Goal: Check status: Check status

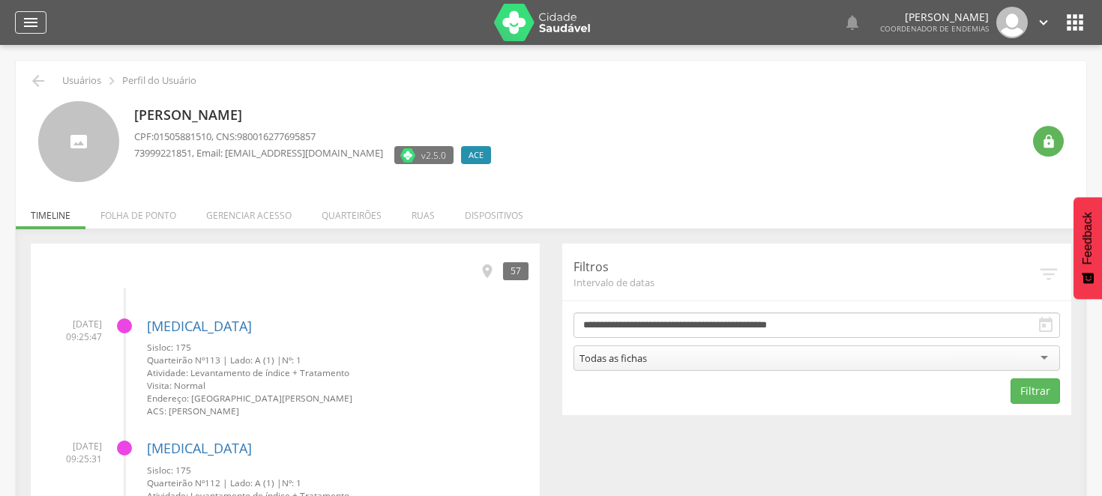
click at [27, 16] on icon "" at bounding box center [31, 22] width 18 height 18
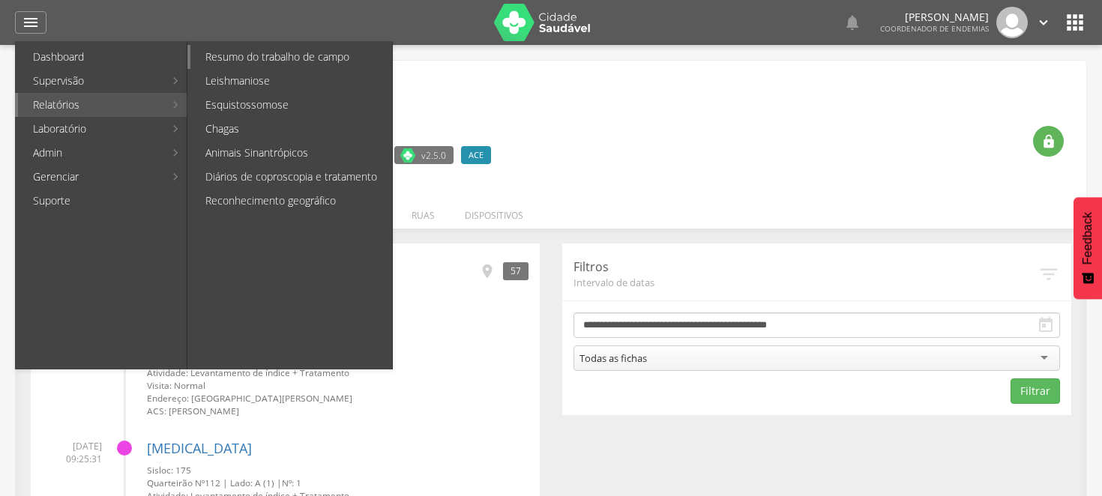
click at [281, 49] on link "Resumo do trabalho de campo" at bounding box center [291, 57] width 202 height 24
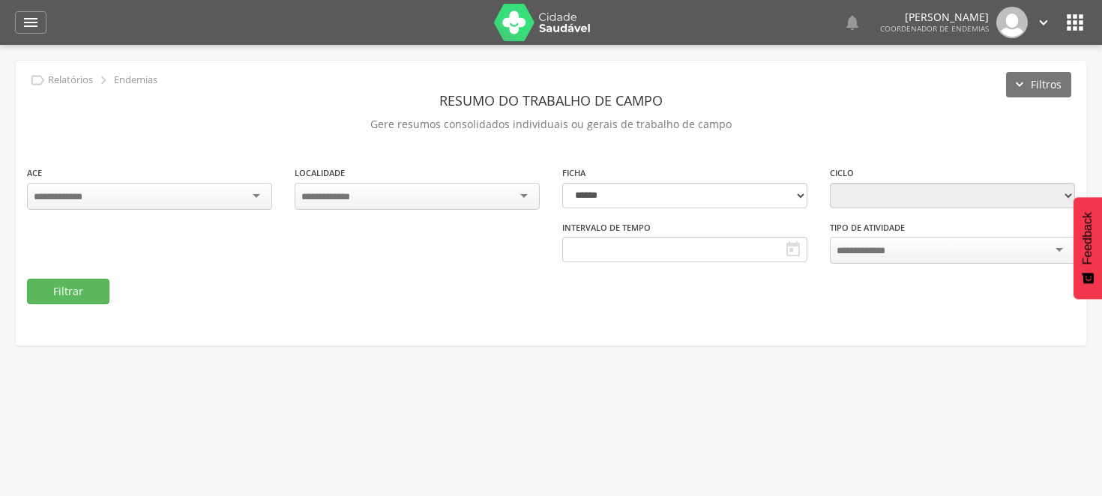
type input "**********"
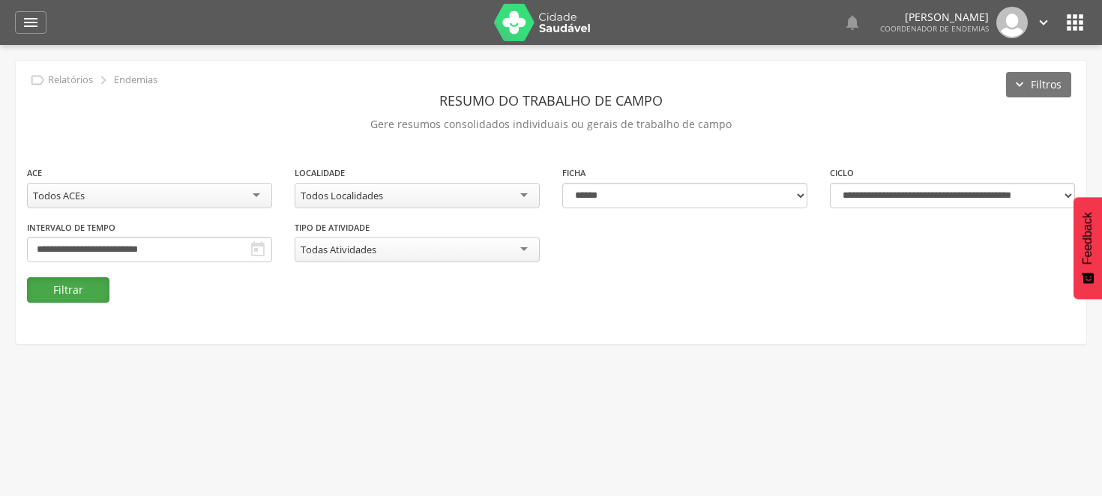
click at [67, 283] on button "Filtrar" at bounding box center [68, 289] width 82 height 25
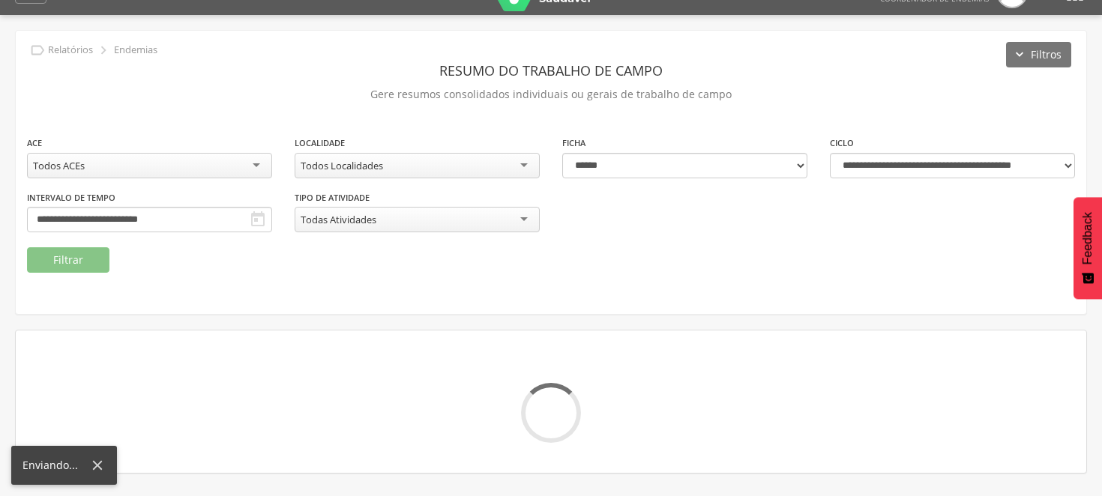
scroll to position [45, 0]
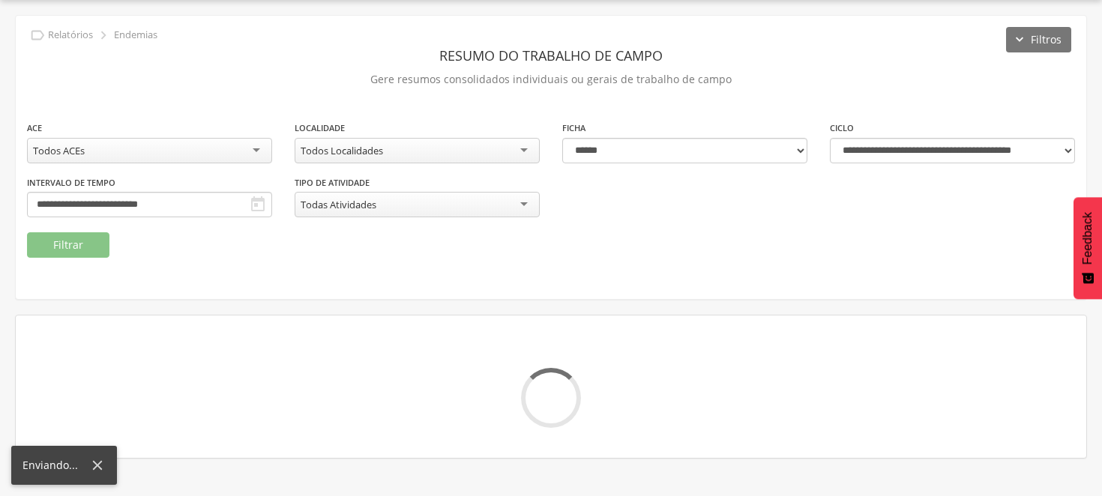
click at [96, 463] on icon at bounding box center [98, 466] width 10 height 10
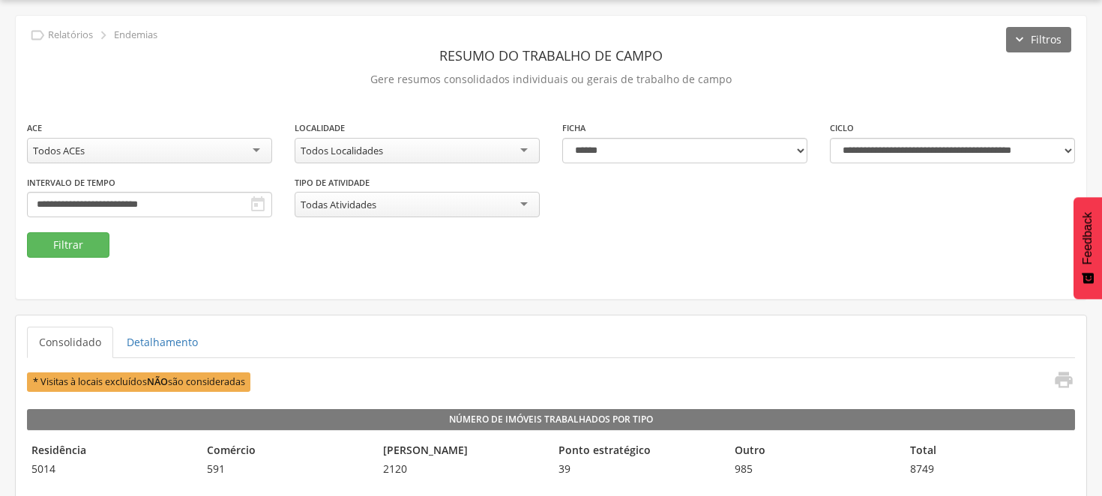
click at [256, 195] on div "**********" at bounding box center [551, 176] width 1070 height 112
click at [256, 191] on div "**********" at bounding box center [551, 176] width 1070 height 112
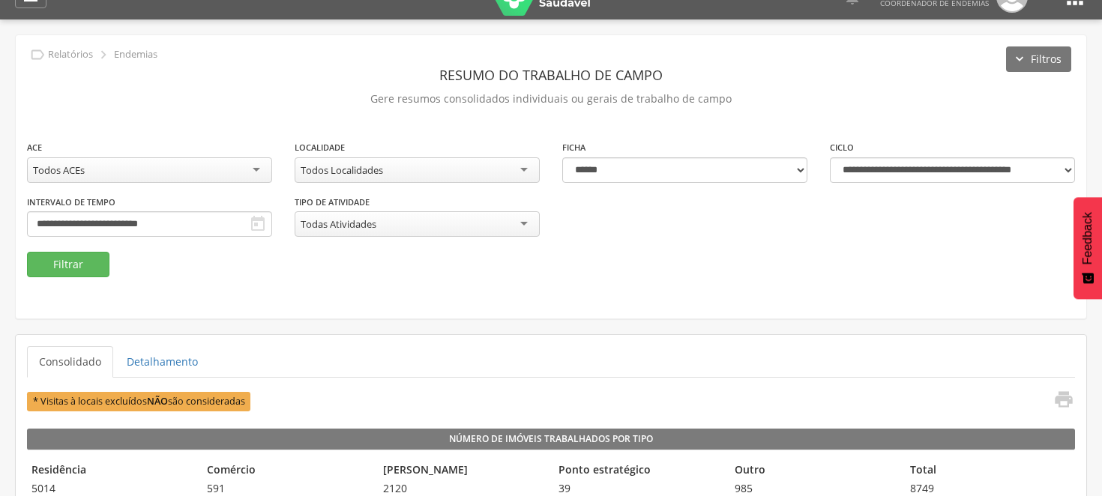
scroll to position [0, 0]
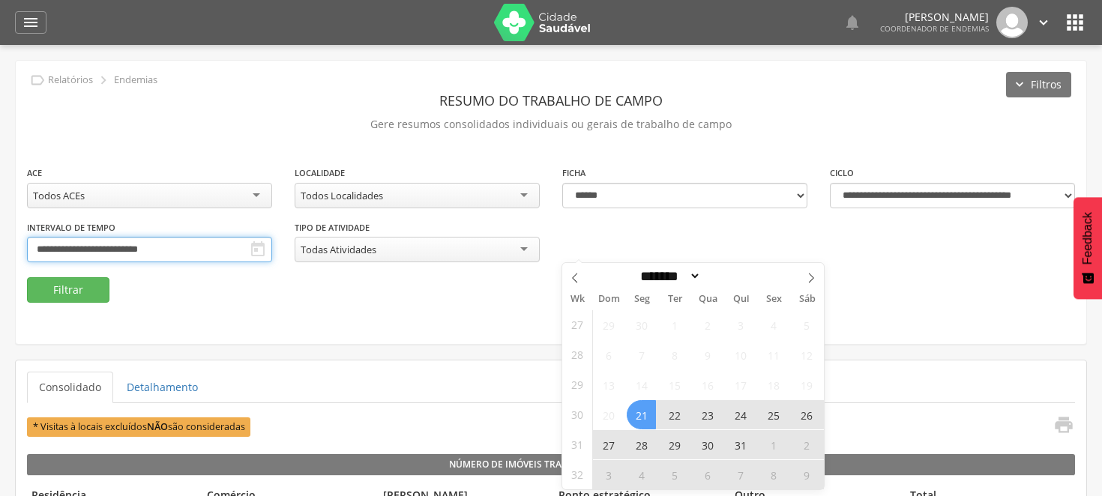
click at [272, 252] on input "**********" at bounding box center [149, 249] width 245 height 25
click at [812, 280] on icon at bounding box center [811, 278] width 10 height 10
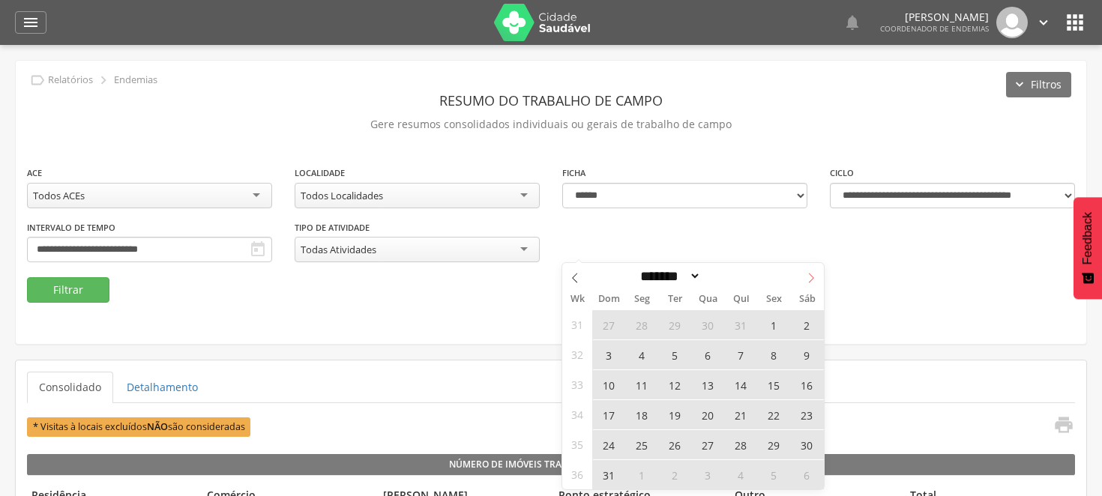
click at [812, 274] on icon at bounding box center [811, 278] width 10 height 10
select select "*"
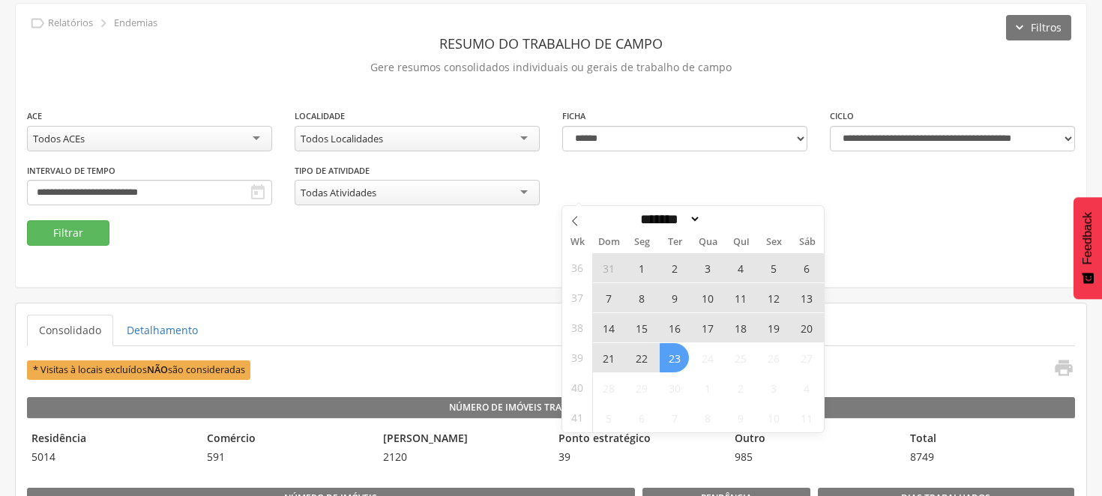
scroll to position [83, 0]
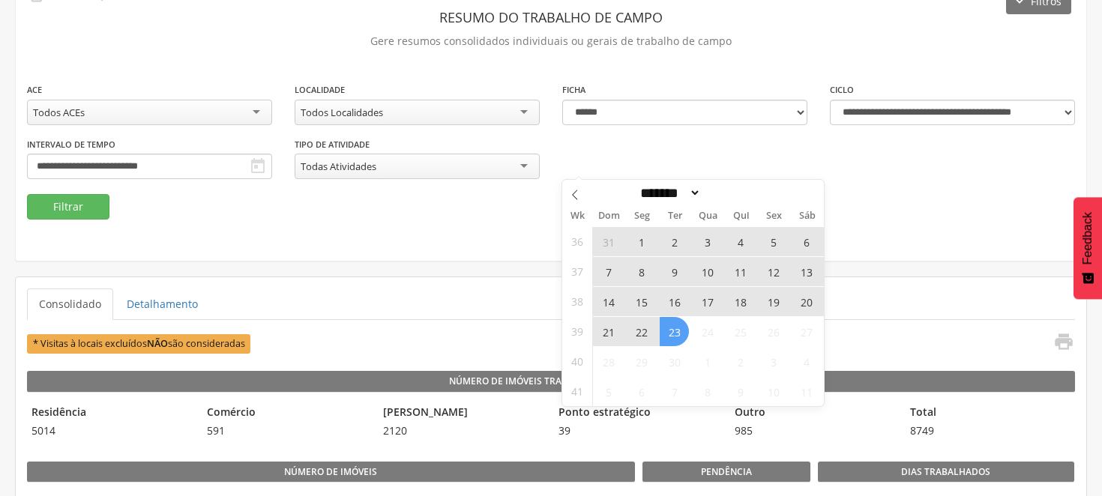
click at [609, 301] on span "14" at bounding box center [607, 301] width 29 height 29
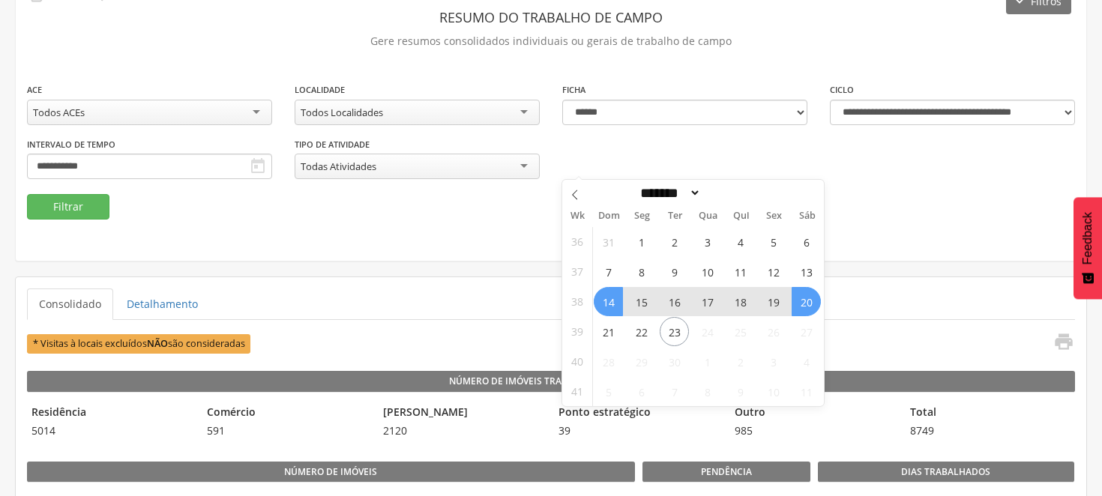
click at [809, 308] on span "20" at bounding box center [805, 301] width 29 height 29
type input "**********"
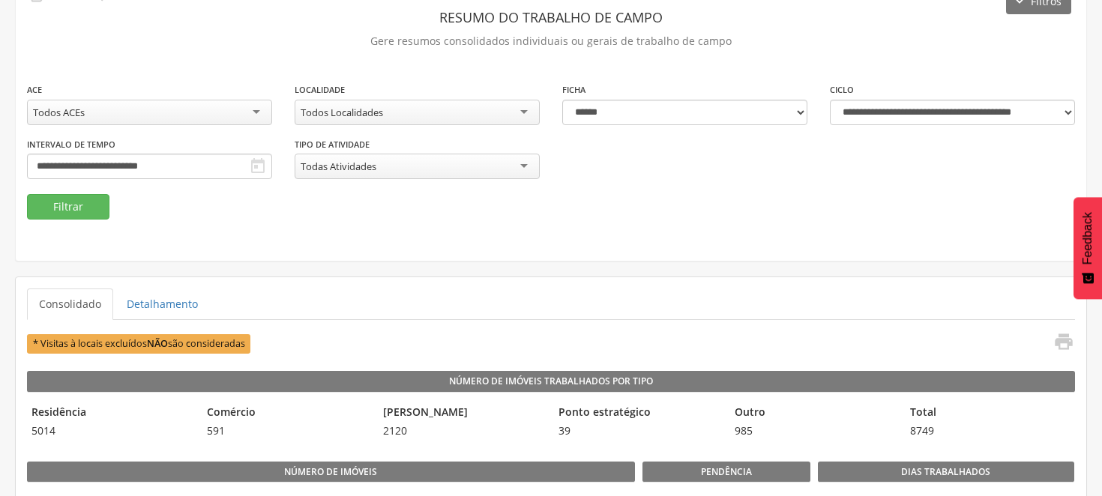
click at [527, 103] on div "Todos Localidades" at bounding box center [416, 112] width 245 height 25
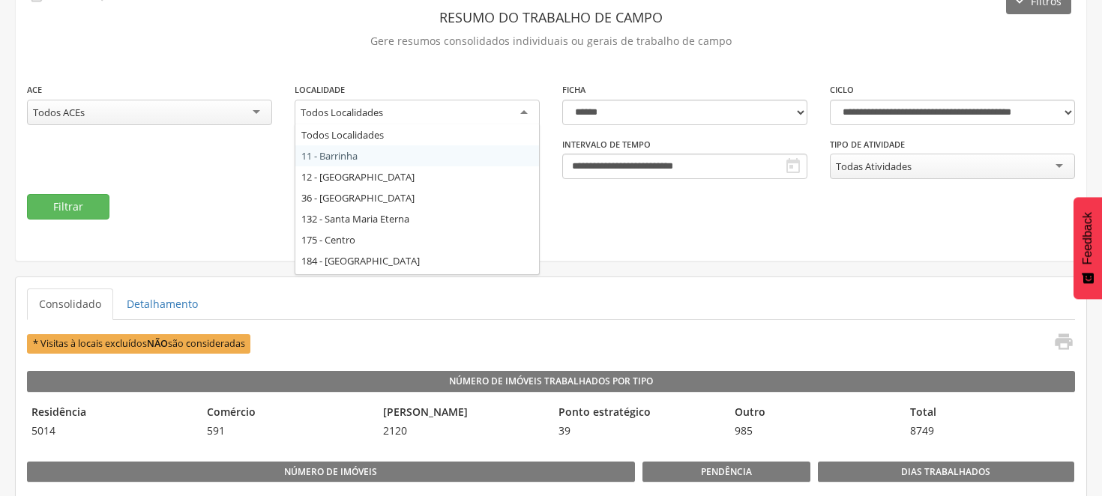
scroll to position [0, 0]
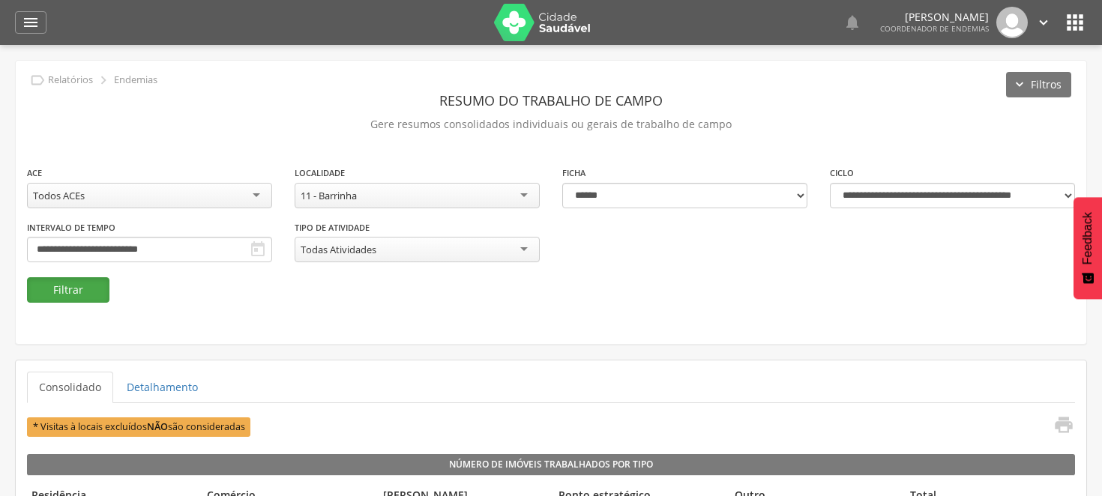
click at [75, 283] on button "Filtrar" at bounding box center [68, 289] width 82 height 25
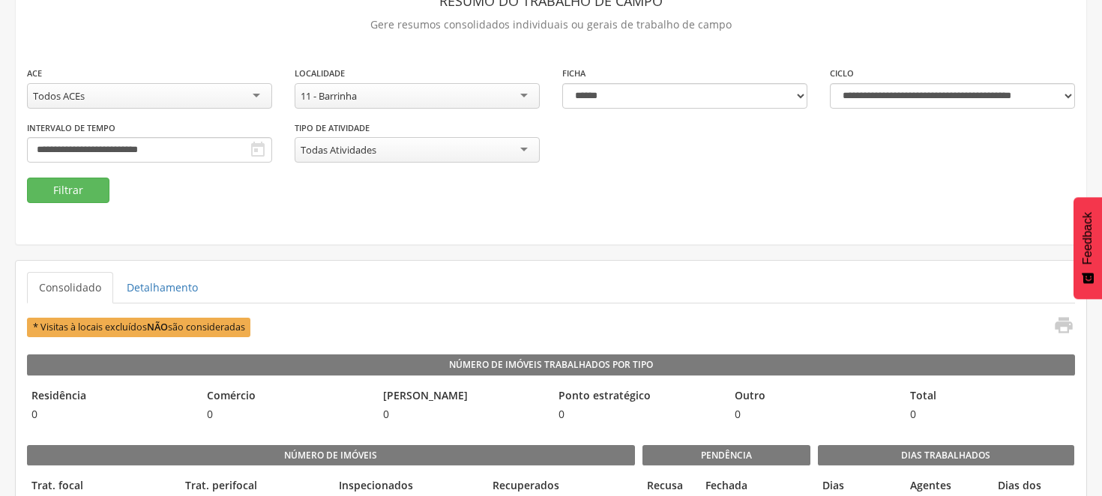
scroll to position [128, 0]
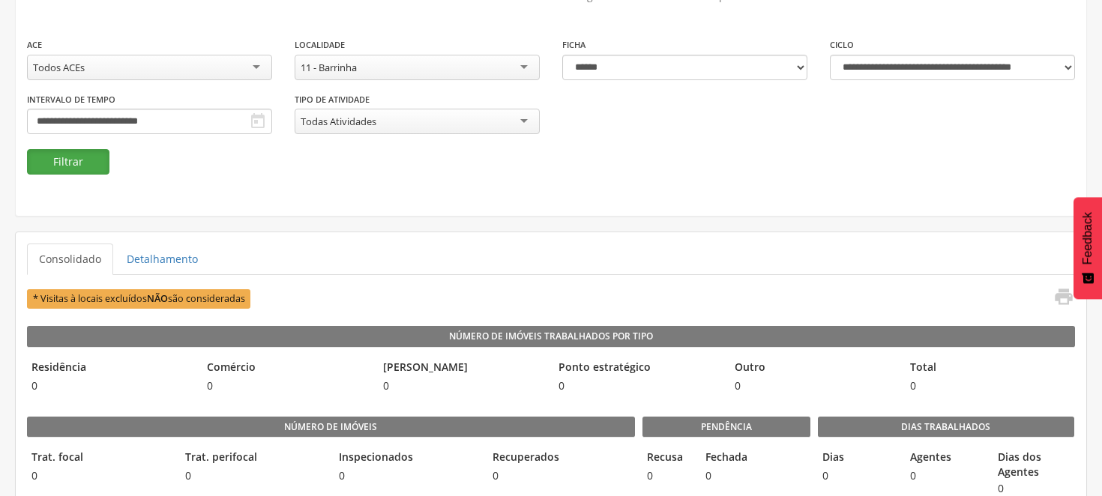
click at [92, 169] on button "Filtrar" at bounding box center [68, 161] width 82 height 25
click at [72, 155] on button "Filtrar" at bounding box center [68, 161] width 82 height 25
click at [526, 68] on div "11 - Barrinha" at bounding box center [416, 67] width 245 height 25
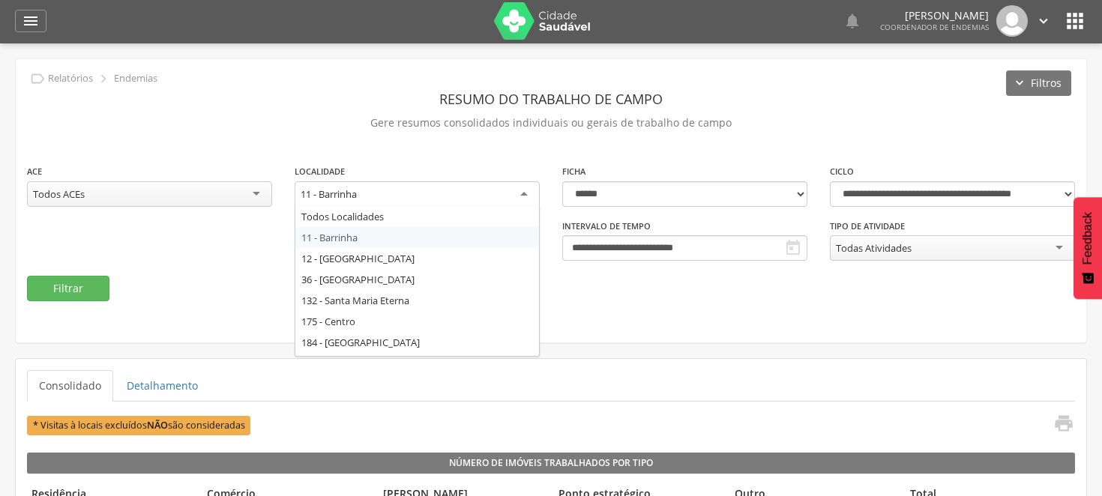
scroll to position [0, 0]
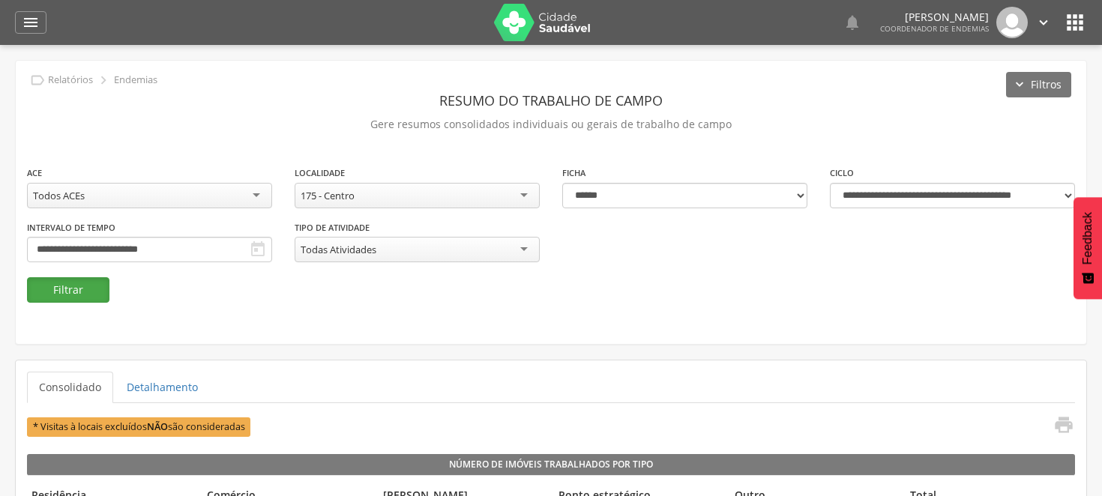
click at [73, 294] on button "Filtrar" at bounding box center [68, 289] width 82 height 25
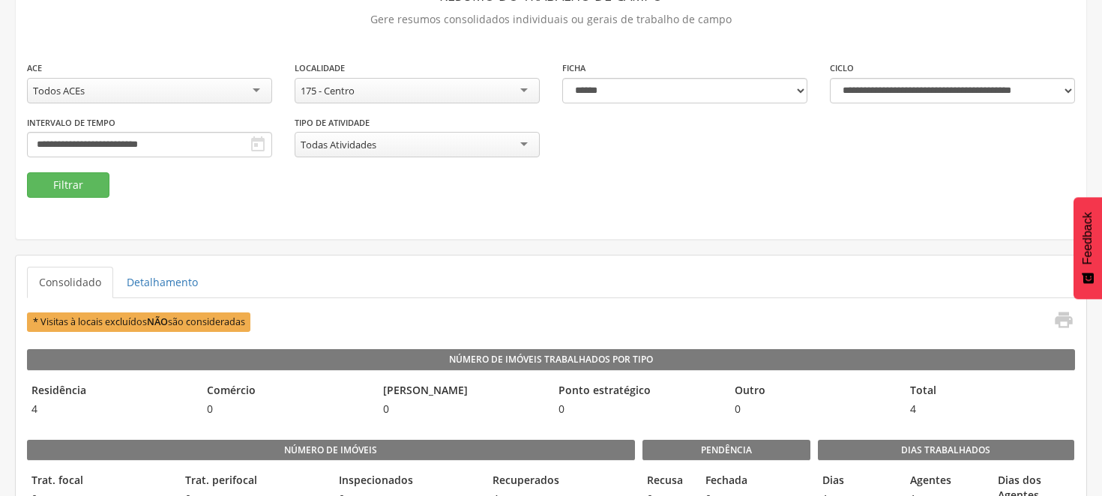
scroll to position [128, 0]
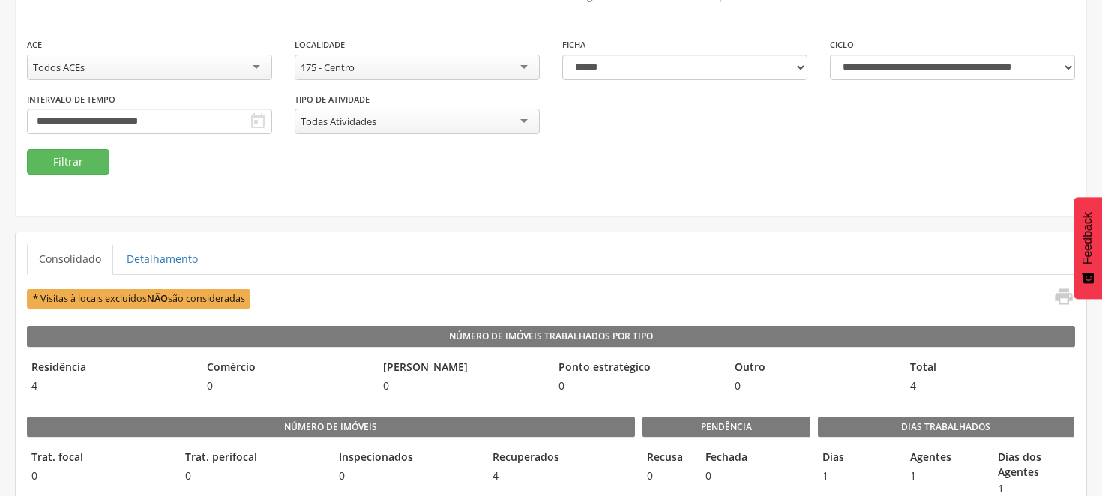
click at [528, 69] on div "175 - Centro" at bounding box center [416, 67] width 245 height 25
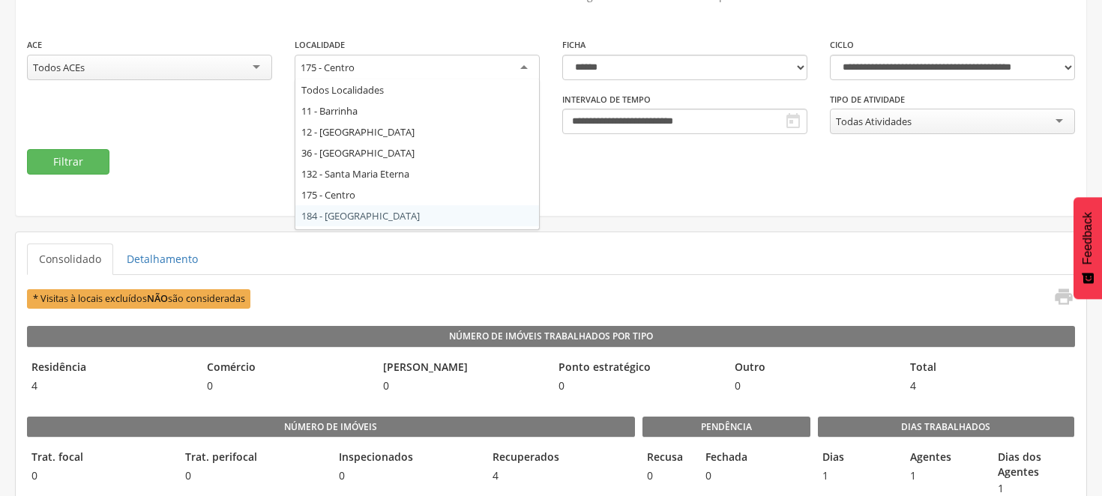
scroll to position [0, 0]
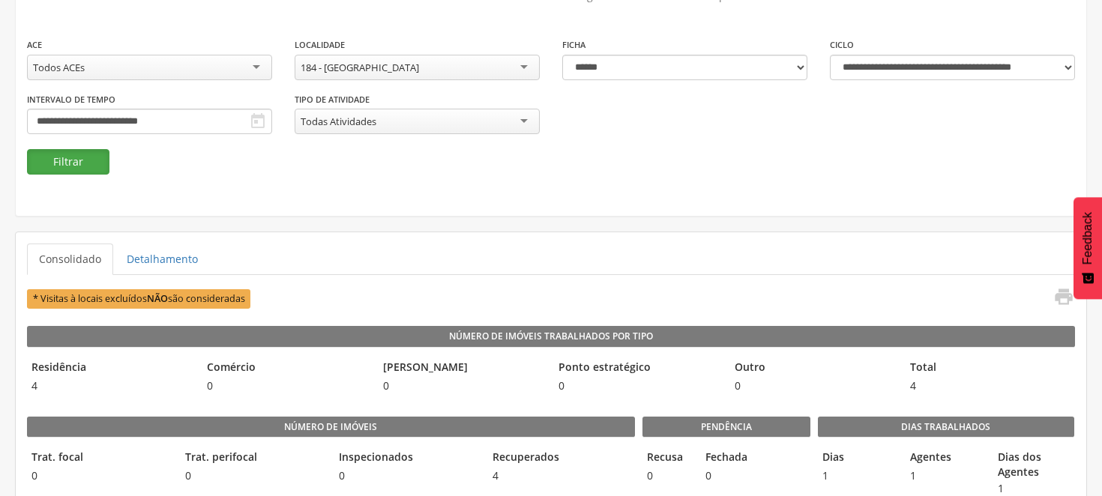
click at [99, 155] on button "Filtrar" at bounding box center [68, 161] width 82 height 25
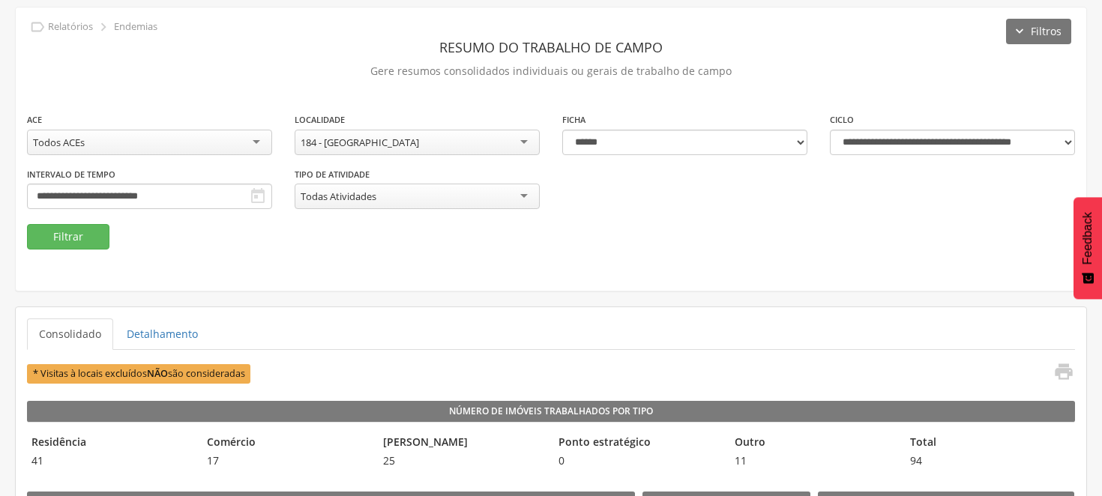
scroll to position [45, 0]
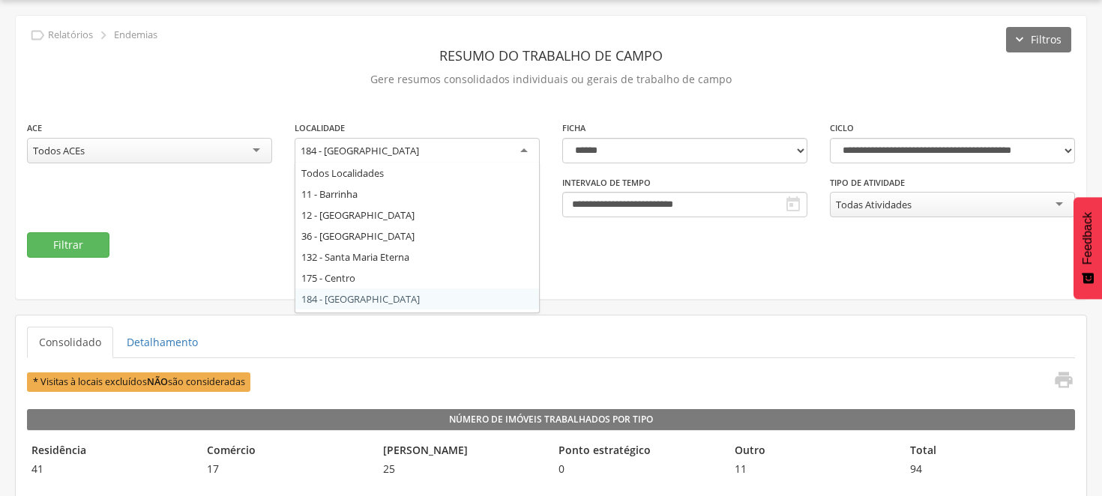
click at [526, 151] on div "184 - [GEOGRAPHIC_DATA]" at bounding box center [416, 151] width 245 height 27
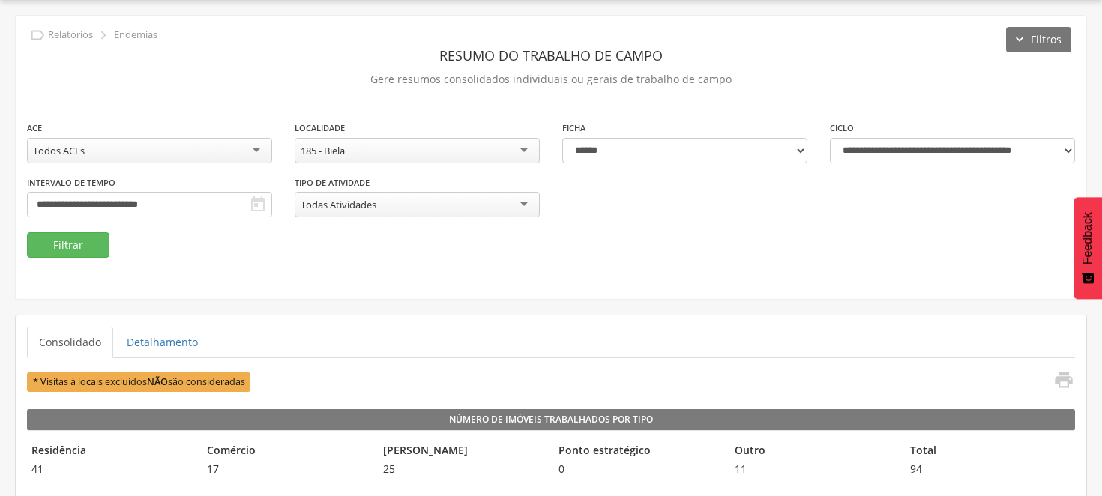
scroll to position [0, 0]
click at [84, 245] on button "Filtrar" at bounding box center [68, 244] width 82 height 25
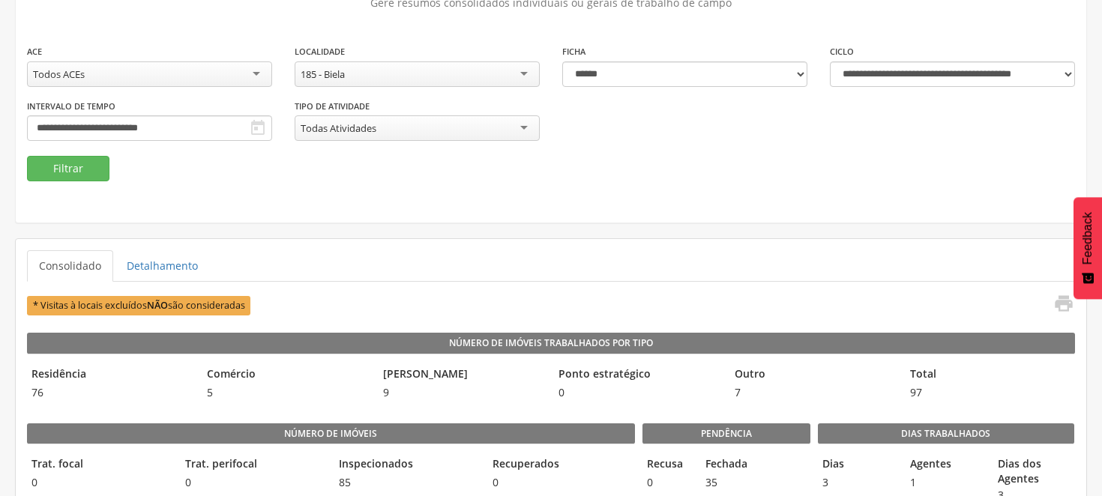
scroll to position [83, 0]
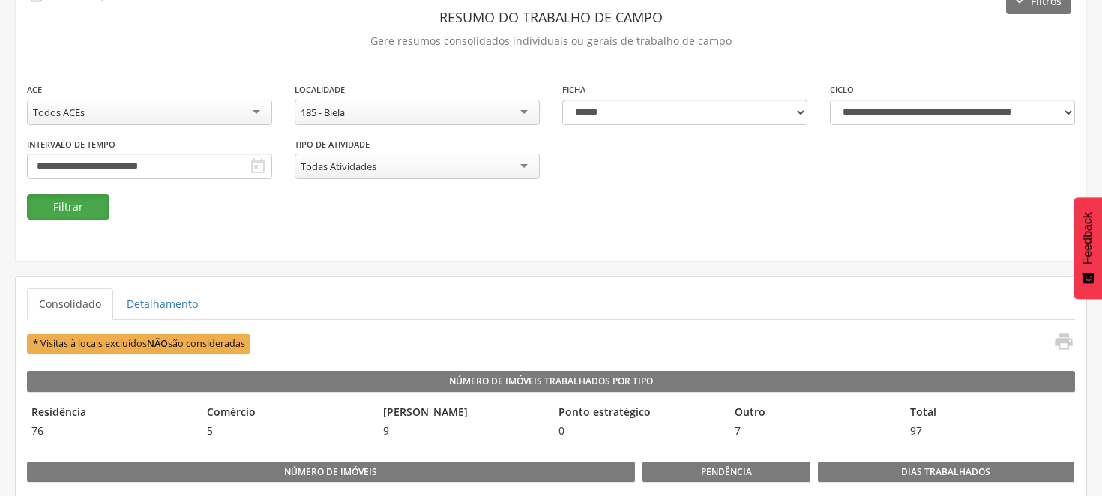
click at [45, 210] on button "Filtrar" at bounding box center [68, 206] width 82 height 25
click at [522, 111] on div "185 - Biela" at bounding box center [416, 112] width 245 height 25
click at [96, 207] on button "Filtrar" at bounding box center [68, 206] width 82 height 25
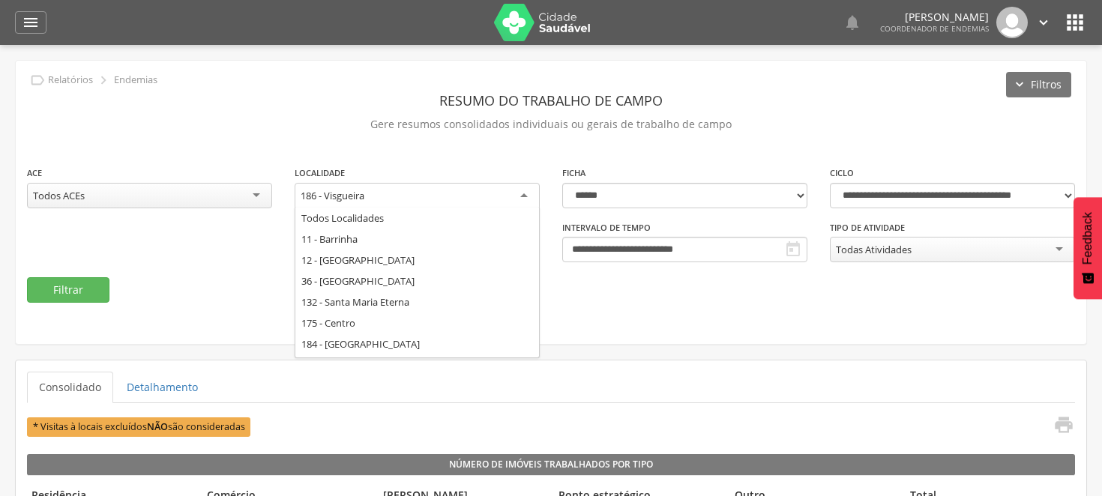
click at [522, 193] on div "186 - Visgueira" at bounding box center [416, 196] width 245 height 27
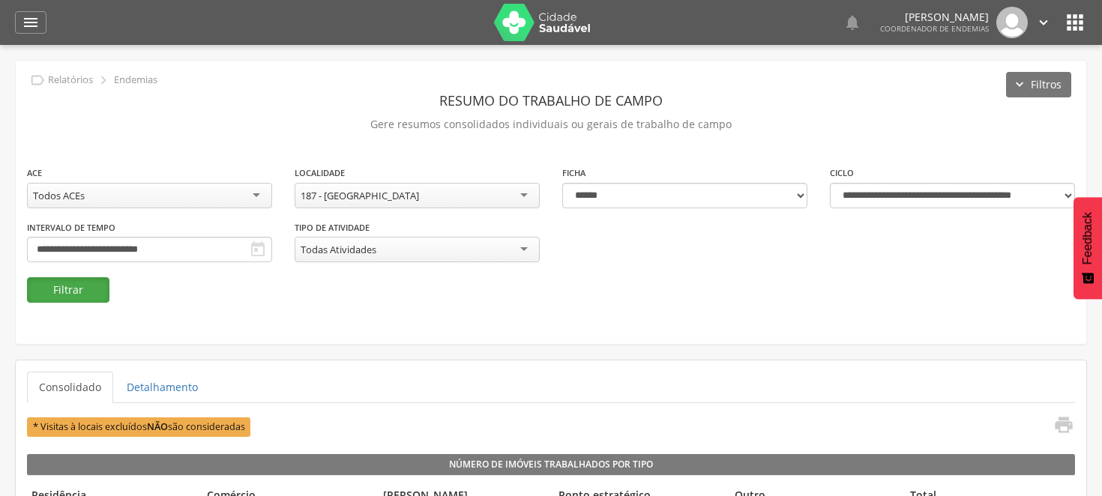
click at [97, 294] on button "Filtrar" at bounding box center [68, 289] width 82 height 25
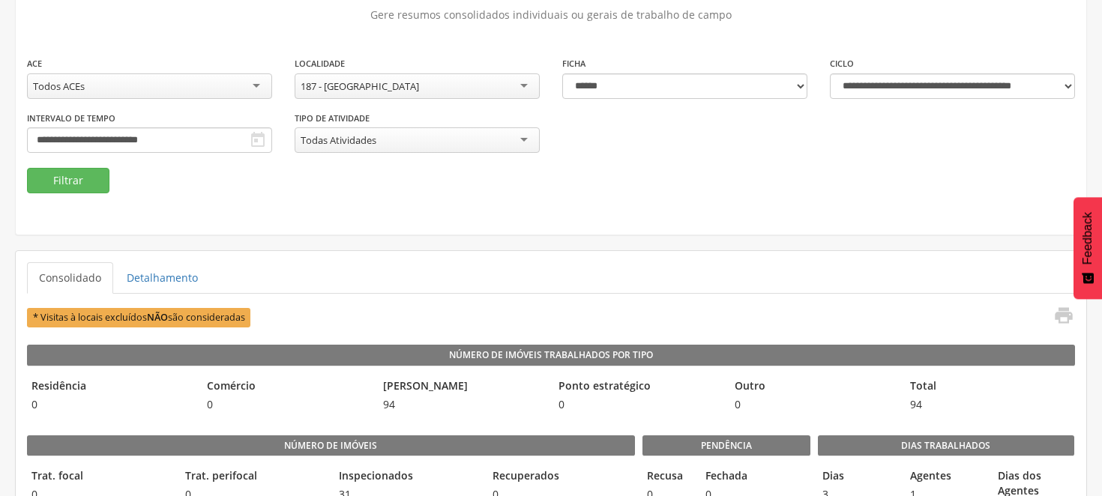
scroll to position [83, 0]
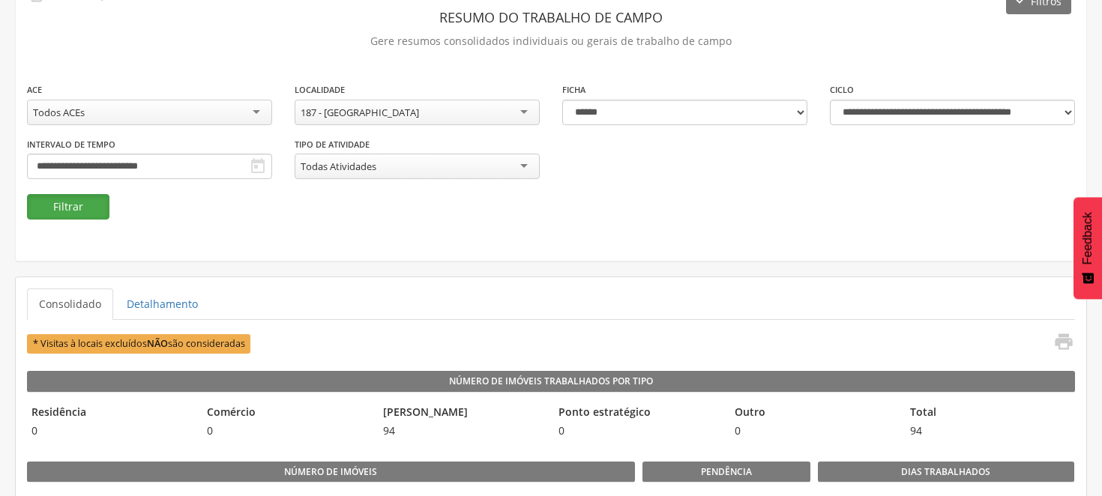
click at [61, 204] on button "Filtrar" at bounding box center [68, 206] width 82 height 25
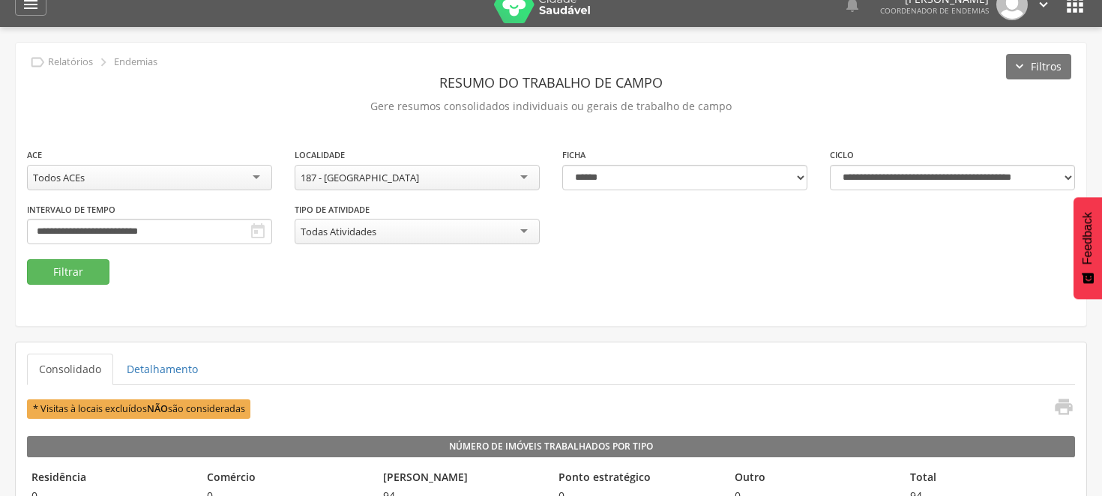
scroll to position [0, 0]
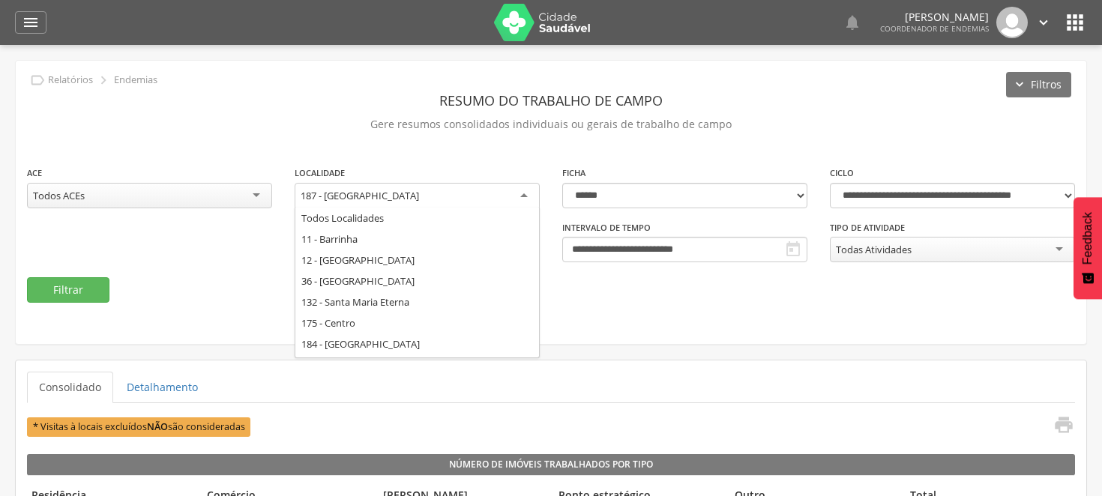
click at [527, 199] on div "187 - [GEOGRAPHIC_DATA]" at bounding box center [416, 196] width 245 height 27
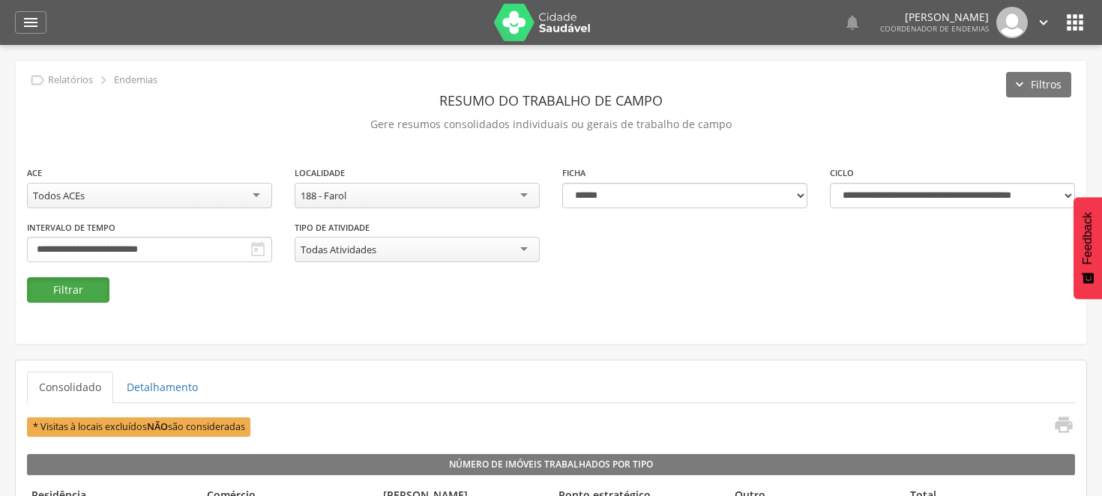
click at [70, 292] on button "Filtrar" at bounding box center [68, 289] width 82 height 25
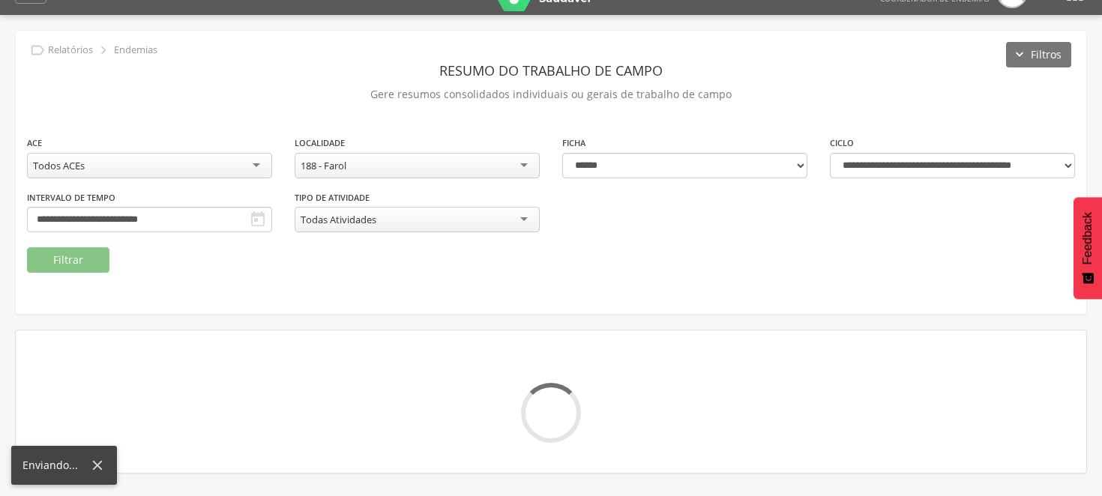
scroll to position [45, 0]
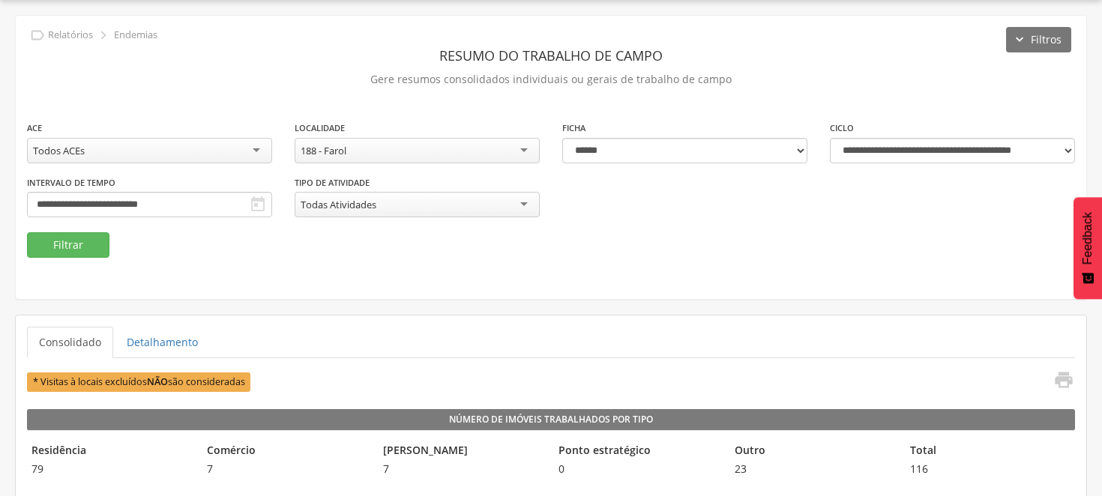
click at [527, 147] on div "188 - Farol" at bounding box center [416, 150] width 245 height 25
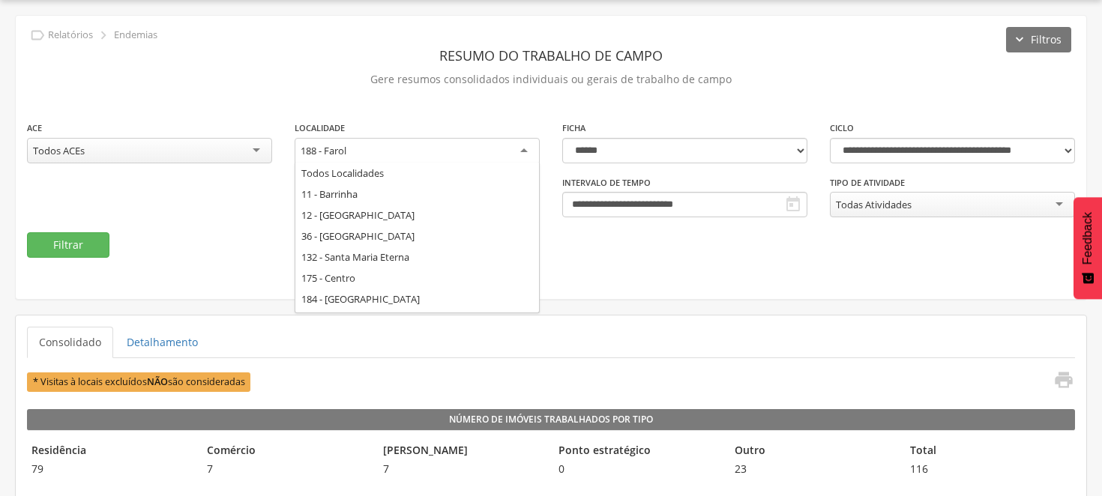
scroll to position [165, 0]
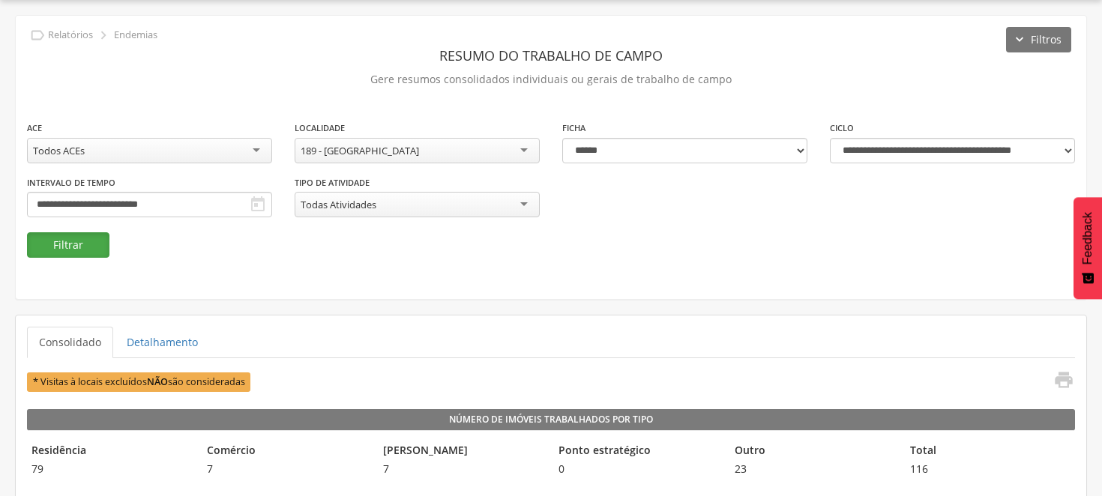
click at [97, 241] on button "Filtrar" at bounding box center [68, 244] width 82 height 25
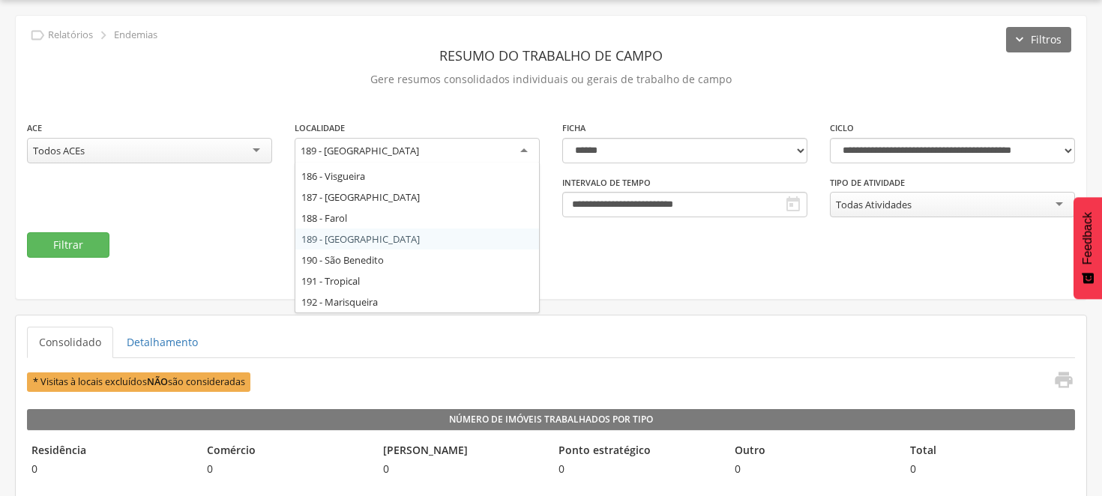
click at [526, 144] on div "189 - [GEOGRAPHIC_DATA]" at bounding box center [416, 151] width 245 height 27
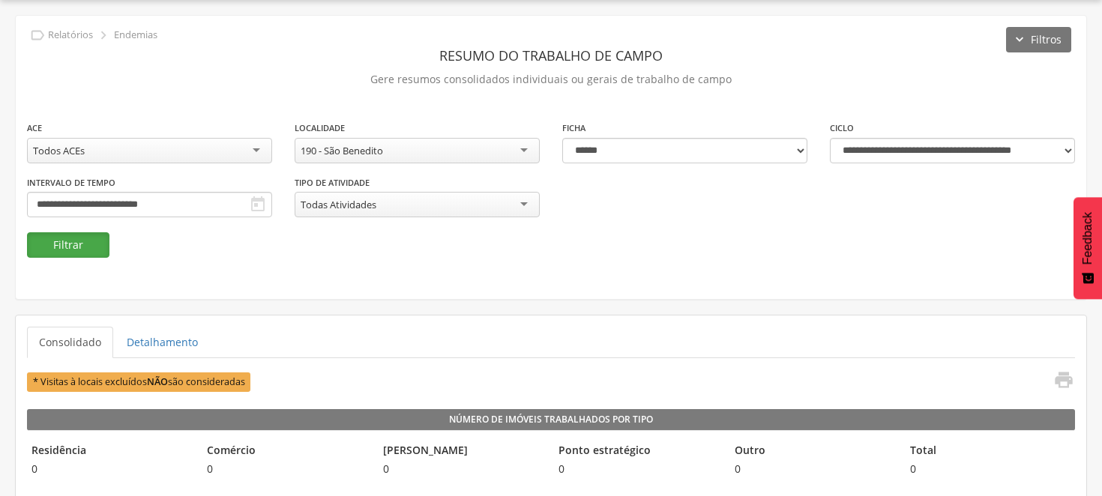
click at [61, 241] on button "Filtrar" at bounding box center [68, 244] width 82 height 25
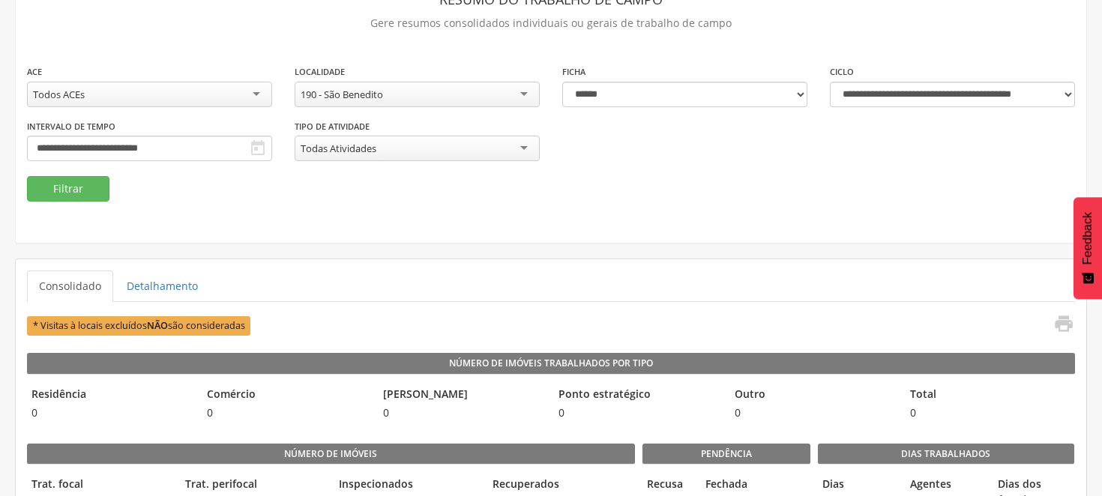
scroll to position [128, 0]
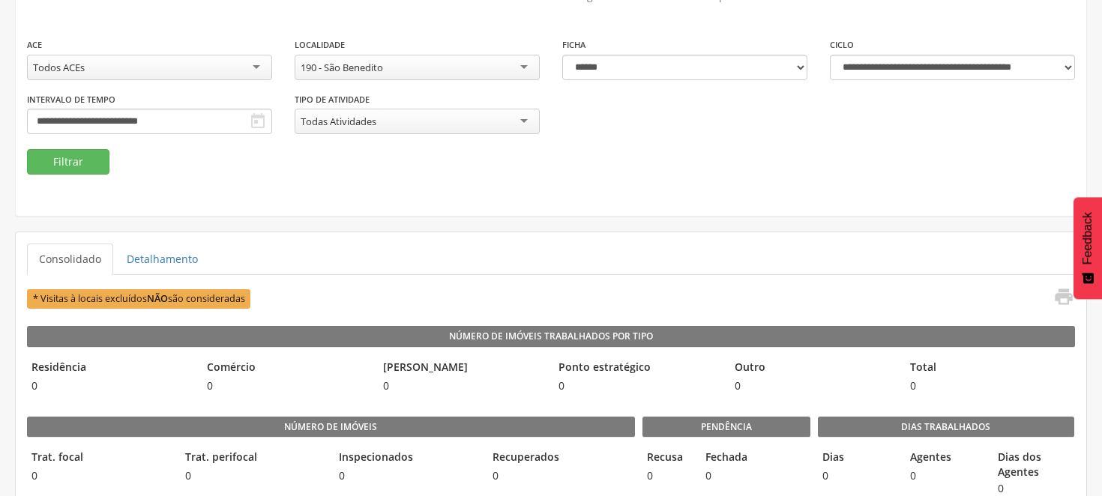
click at [521, 62] on div "190 - São Benedito" at bounding box center [416, 67] width 245 height 25
click at [50, 156] on button "Filtrar" at bounding box center [68, 161] width 82 height 25
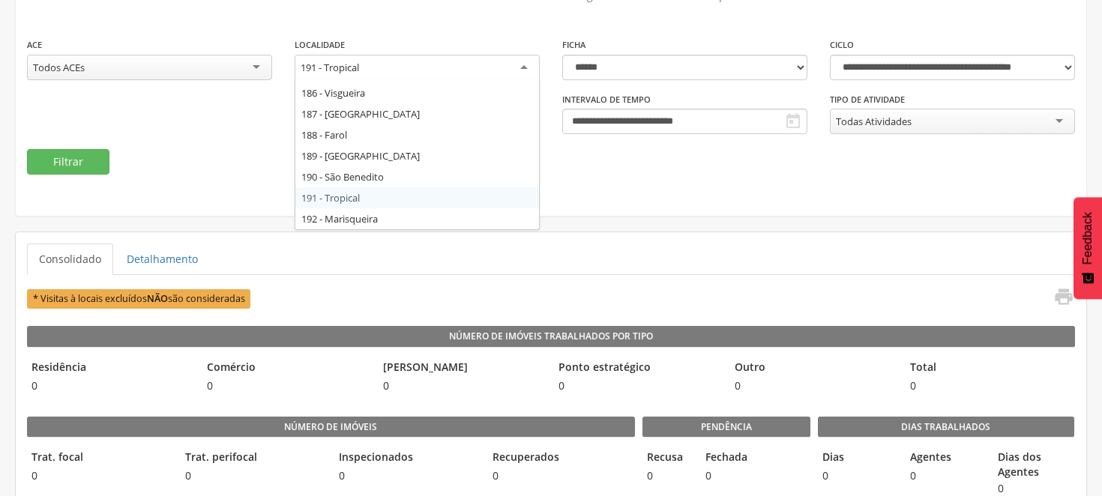
click at [526, 68] on div "191 - Tropical" at bounding box center [416, 68] width 245 height 27
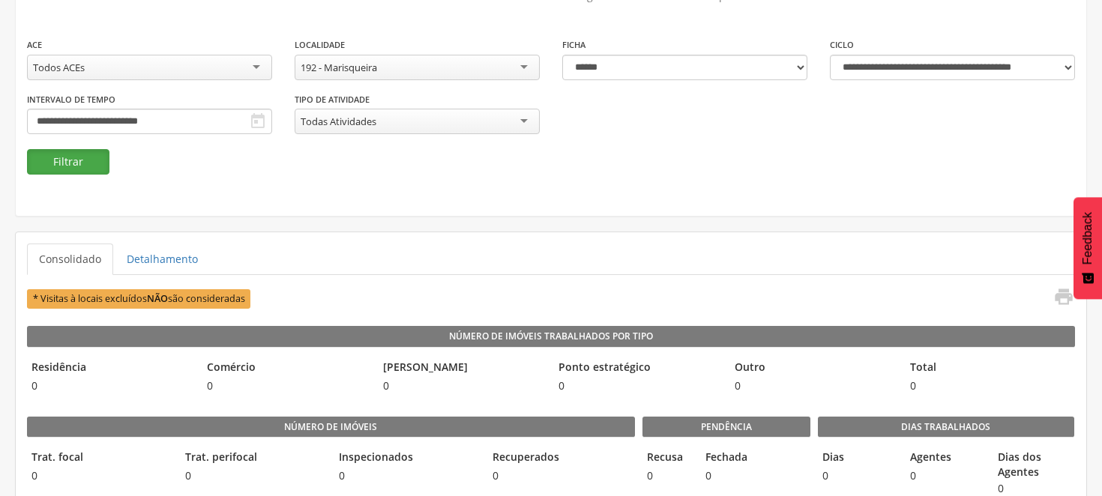
click at [79, 152] on button "Filtrar" at bounding box center [68, 161] width 82 height 25
click at [528, 67] on div "192 - Marisqueira" at bounding box center [416, 67] width 245 height 25
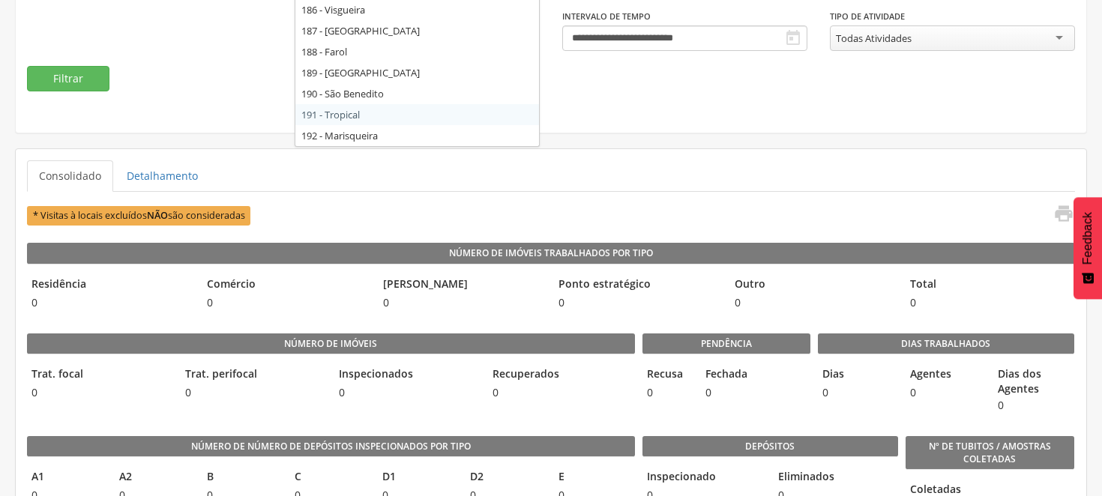
scroll to position [0, 0]
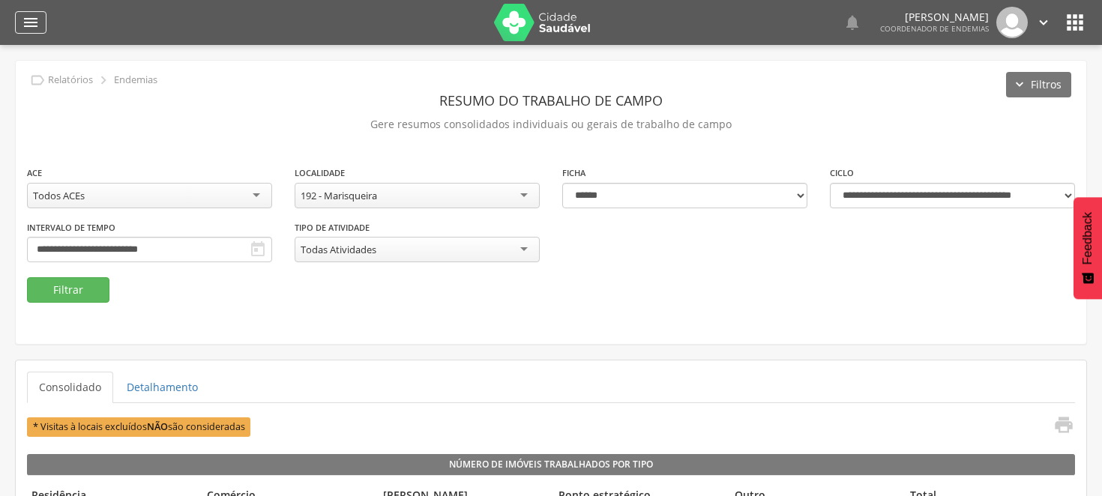
click at [26, 20] on icon "" at bounding box center [31, 22] width 18 height 18
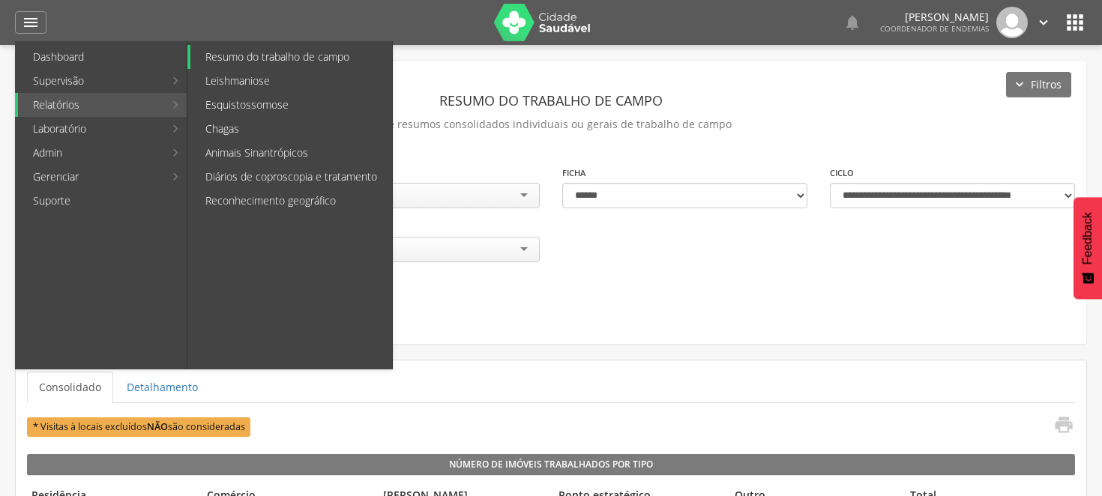
click at [291, 52] on link "Resumo do trabalho de campo" at bounding box center [291, 57] width 202 height 24
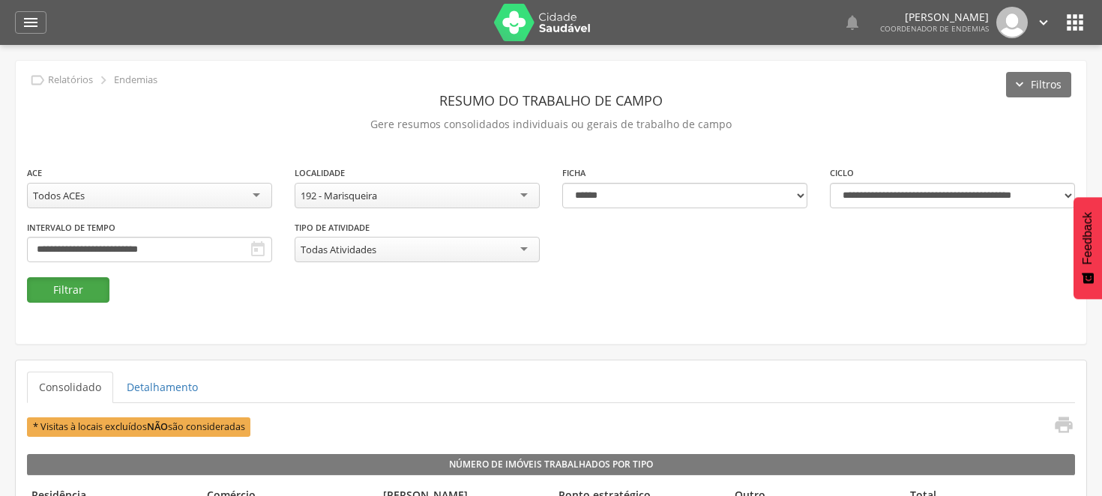
click at [94, 282] on button "Filtrar" at bounding box center [68, 289] width 82 height 25
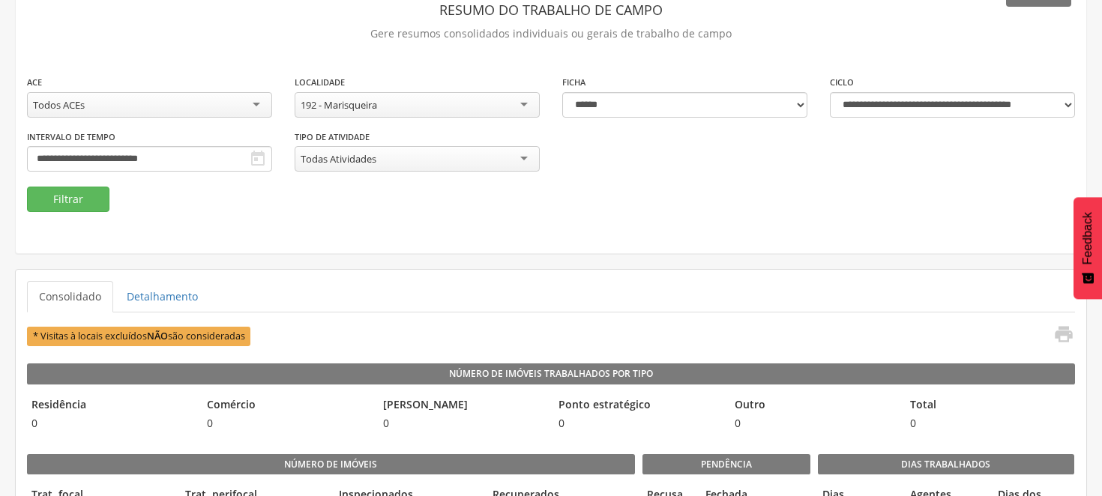
scroll to position [83, 0]
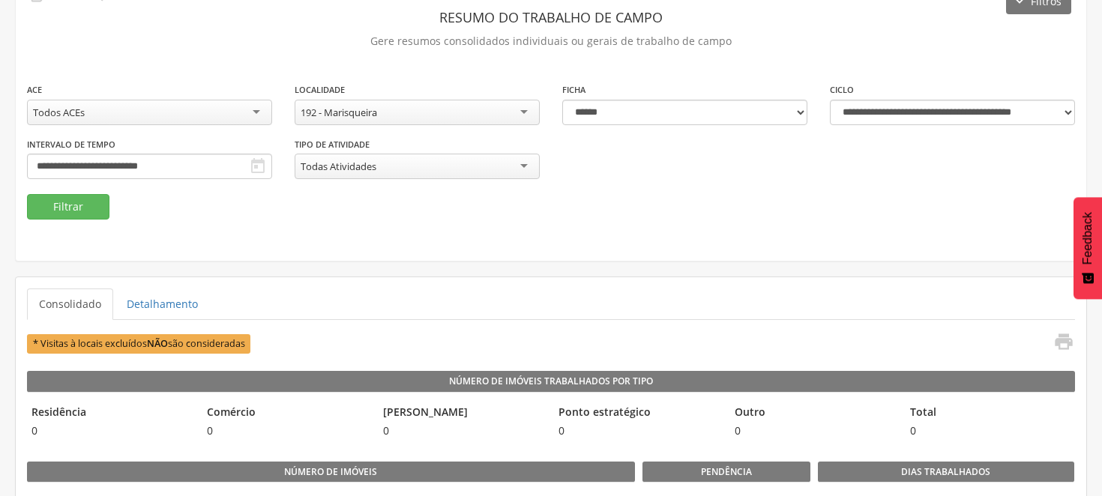
click at [528, 107] on div "192 - Marisqueira" at bounding box center [416, 112] width 245 height 25
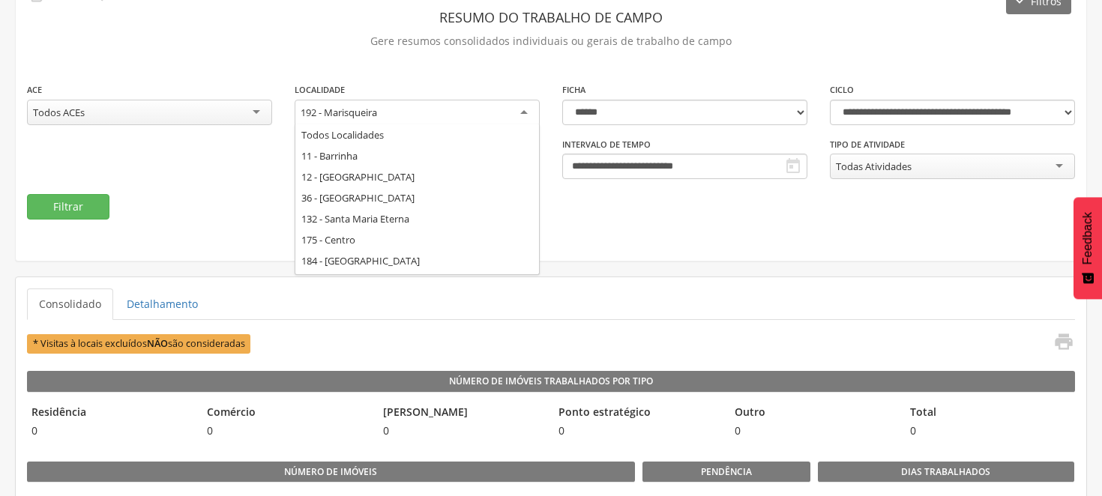
scroll to position [165, 0]
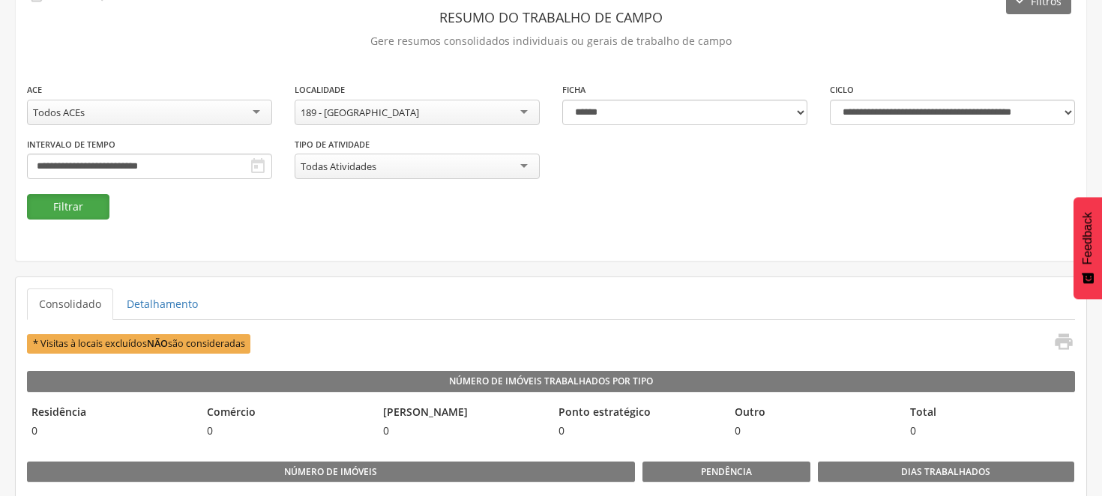
click at [77, 200] on button "Filtrar" at bounding box center [68, 206] width 82 height 25
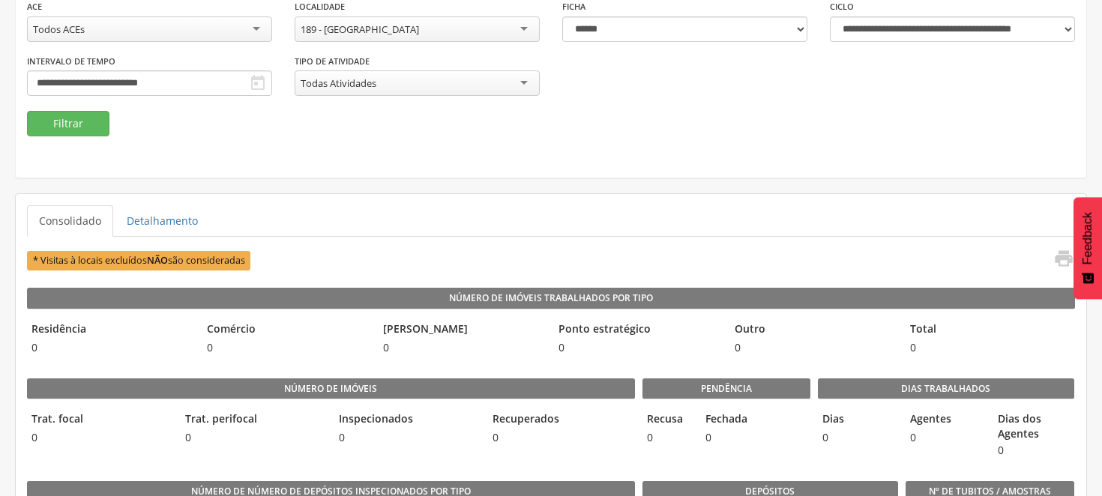
scroll to position [250, 0]
